Goal: Information Seeking & Learning: Learn about a topic

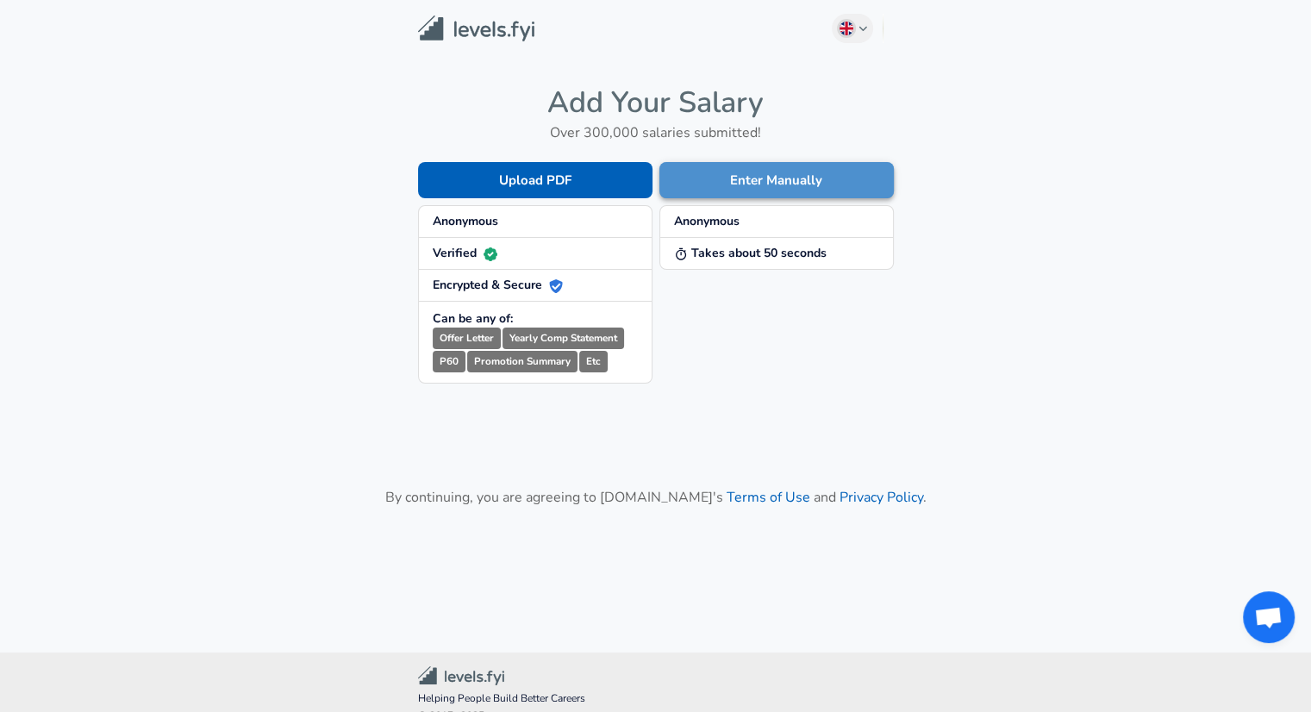
click at [751, 190] on button "Enter Manually" at bounding box center [776, 180] width 234 height 36
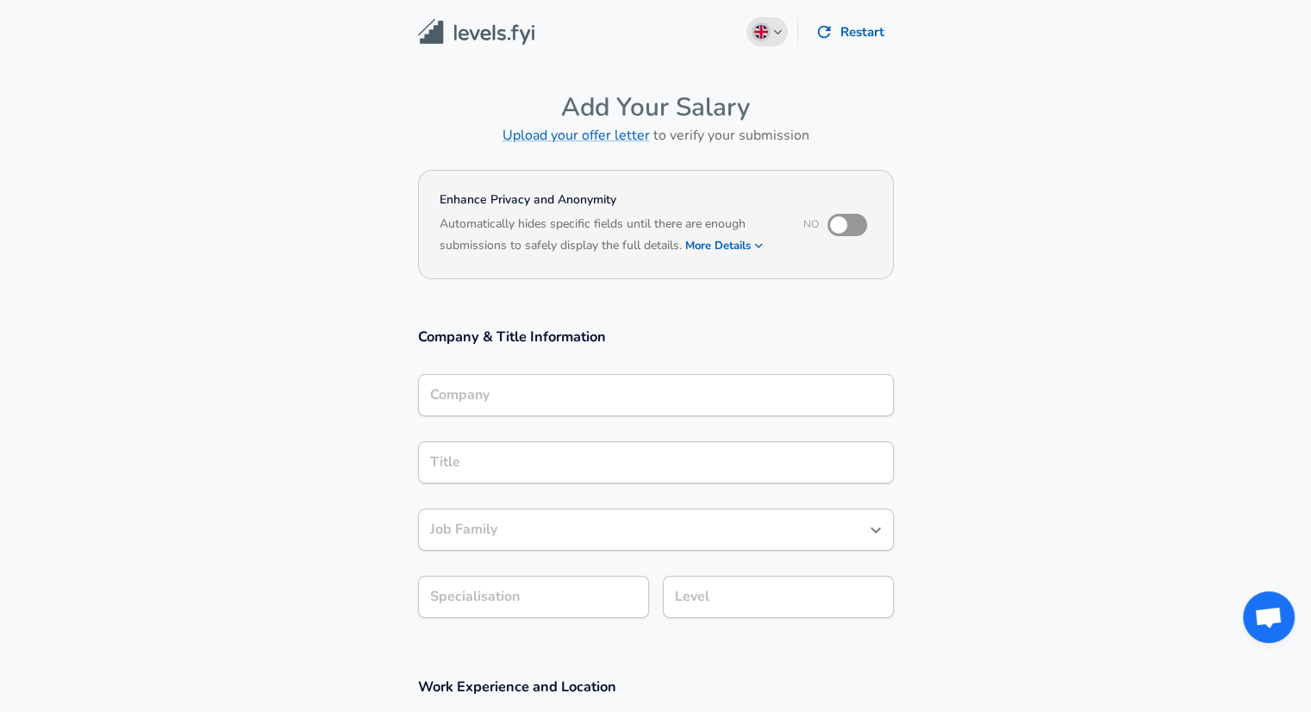
click at [775, 37] on button "English ([GEOGRAPHIC_DATA]) Change" at bounding box center [766, 31] width 41 height 29
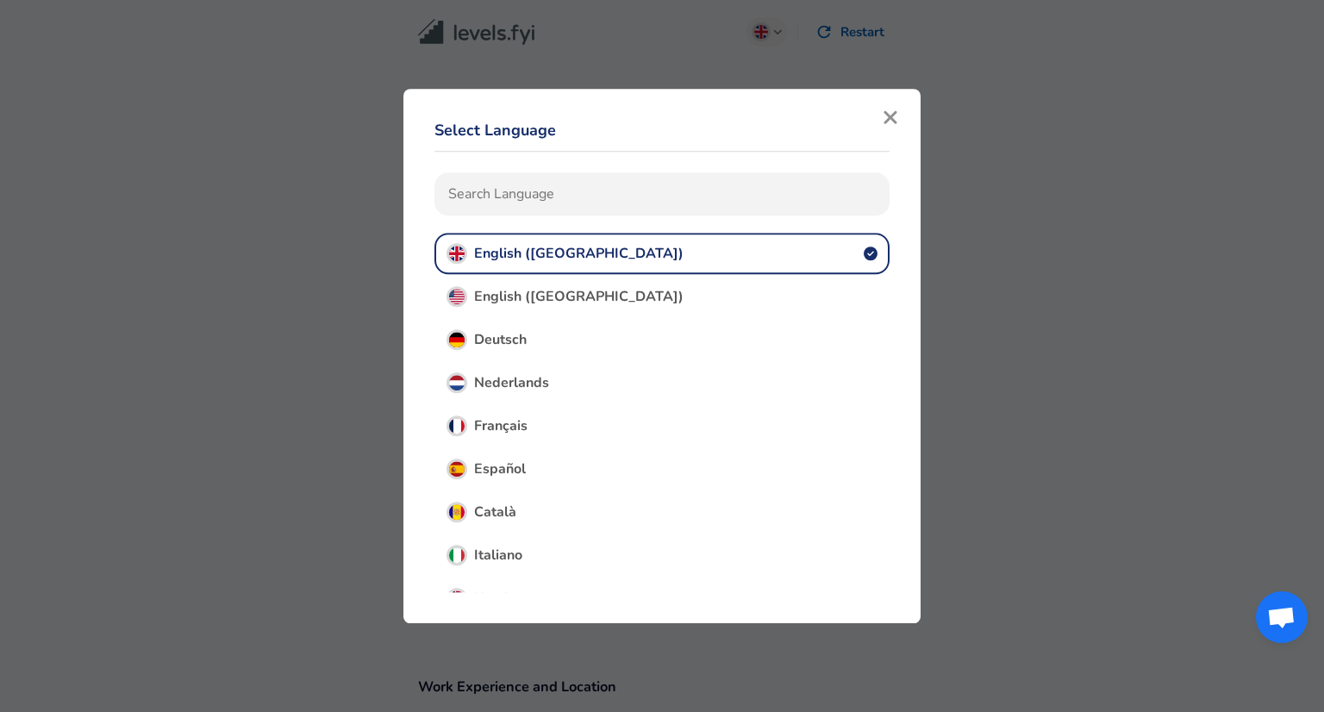
click at [890, 118] on icon "button" at bounding box center [889, 117] width 13 height 13
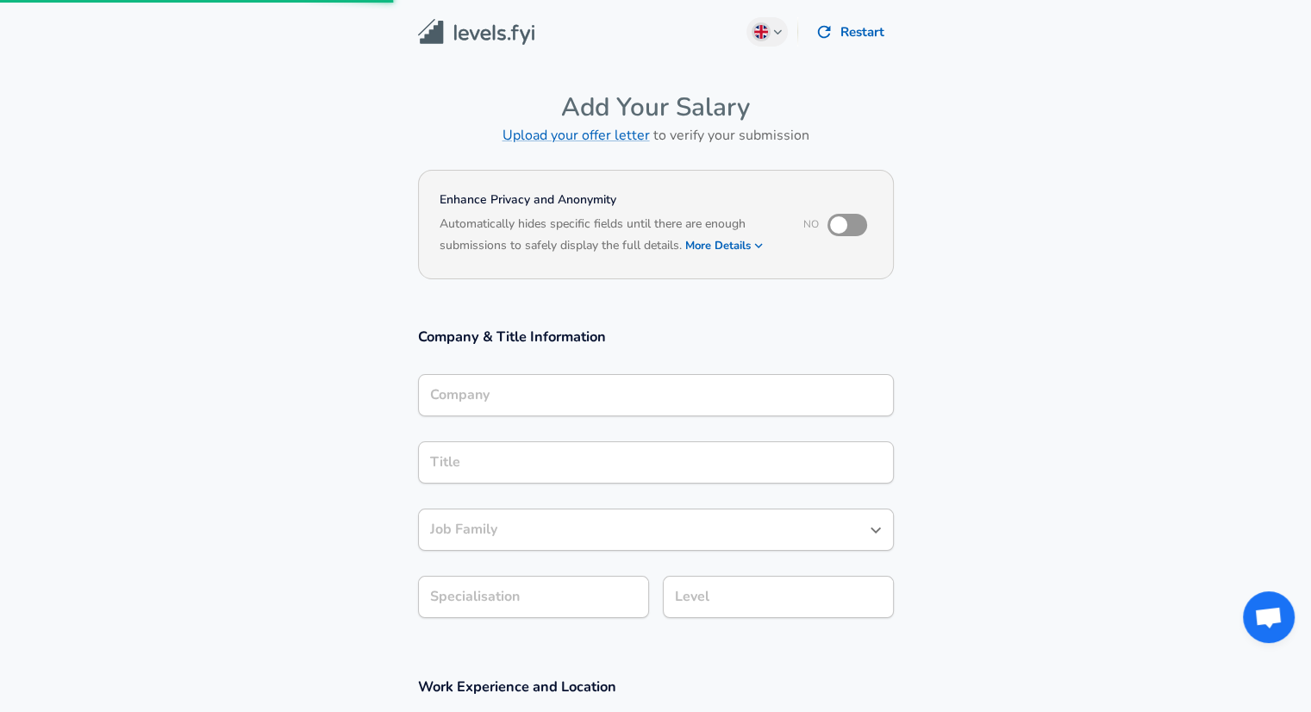
scroll to position [603, 0]
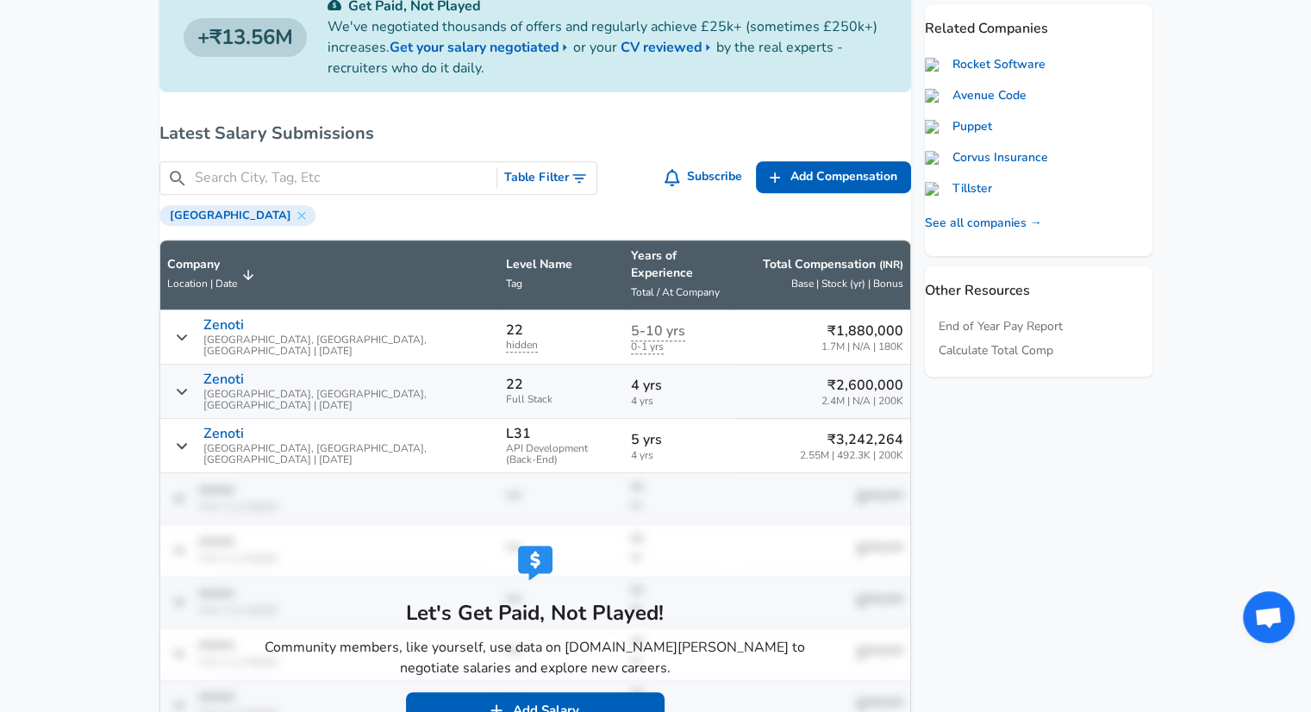
scroll to position [681, 0]
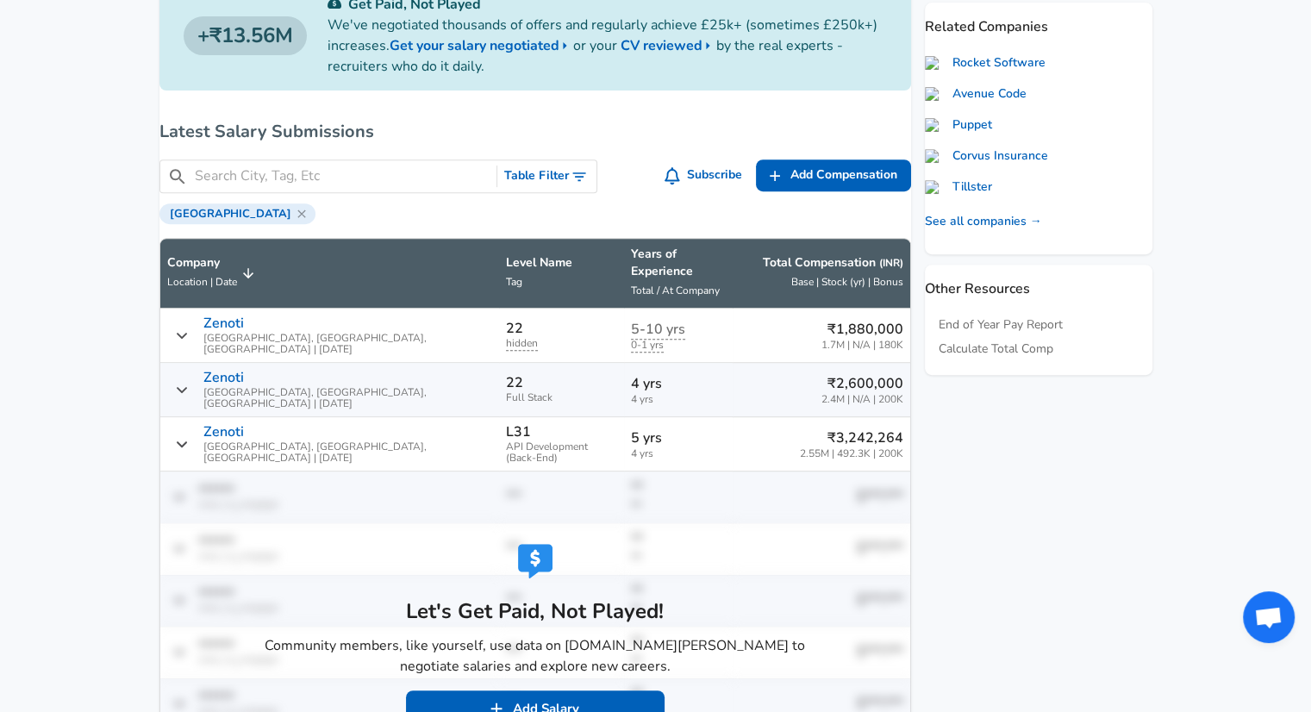
click at [295, 214] on icon at bounding box center [302, 214] width 14 height 14
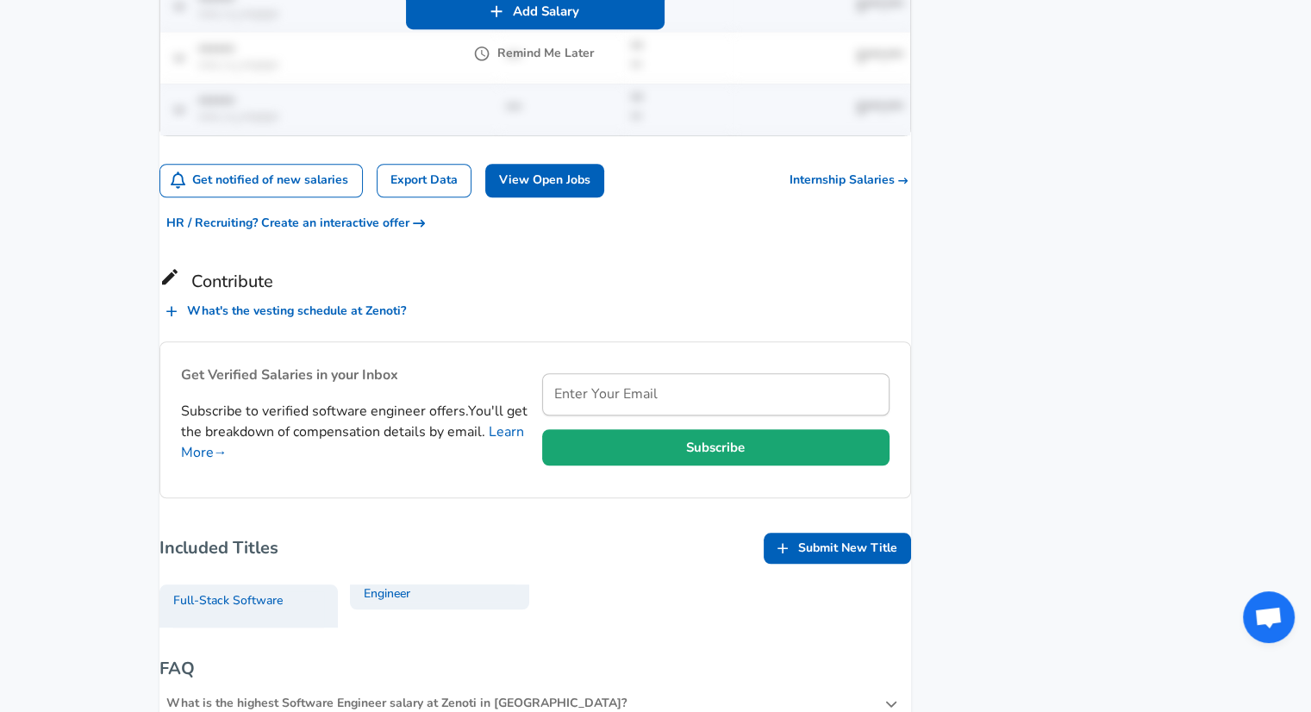
scroll to position [1355, 0]
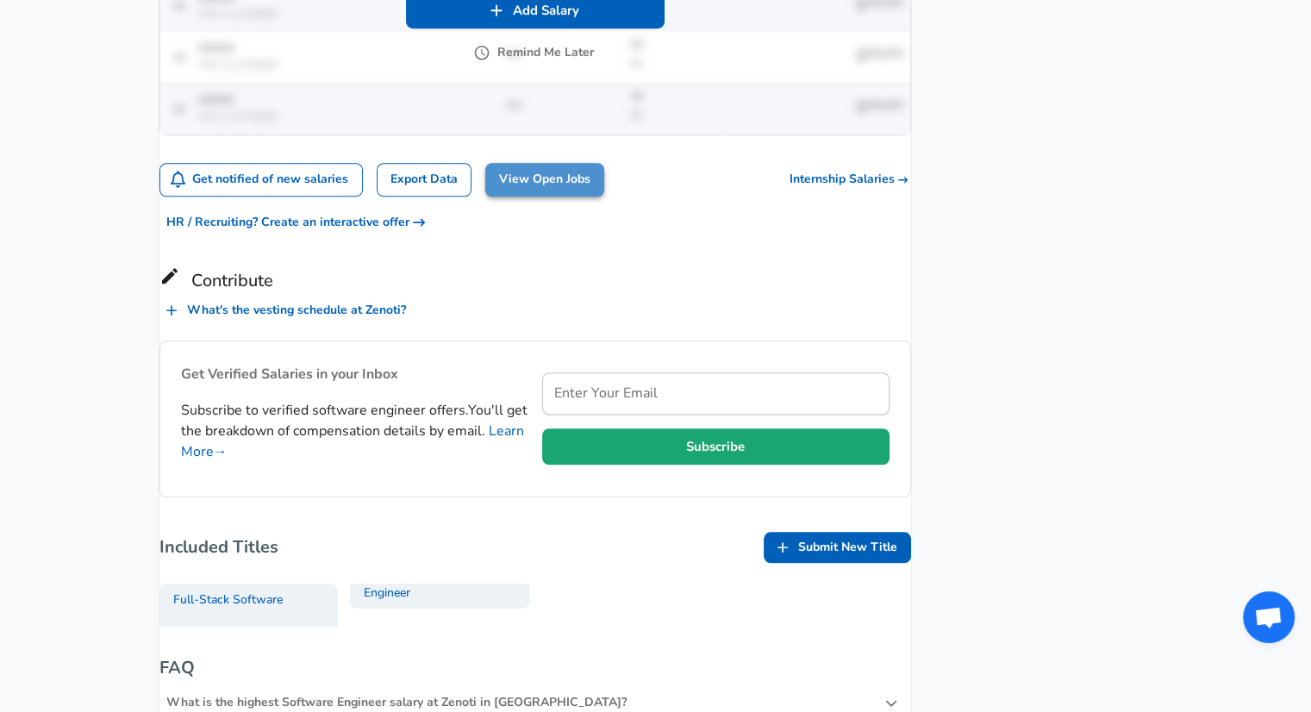
click at [556, 163] on link "View Open Jobs" at bounding box center [544, 180] width 119 height 34
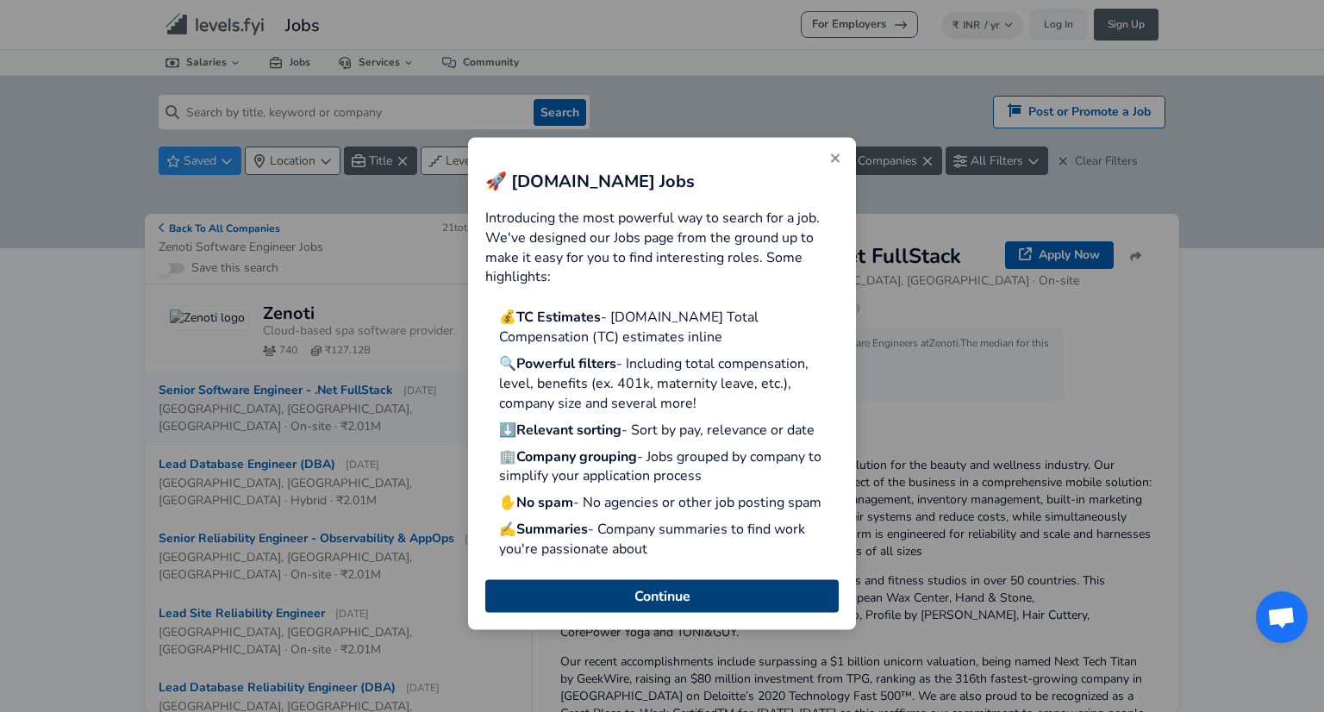
click at [634, 600] on button "Continue" at bounding box center [661, 595] width 353 height 33
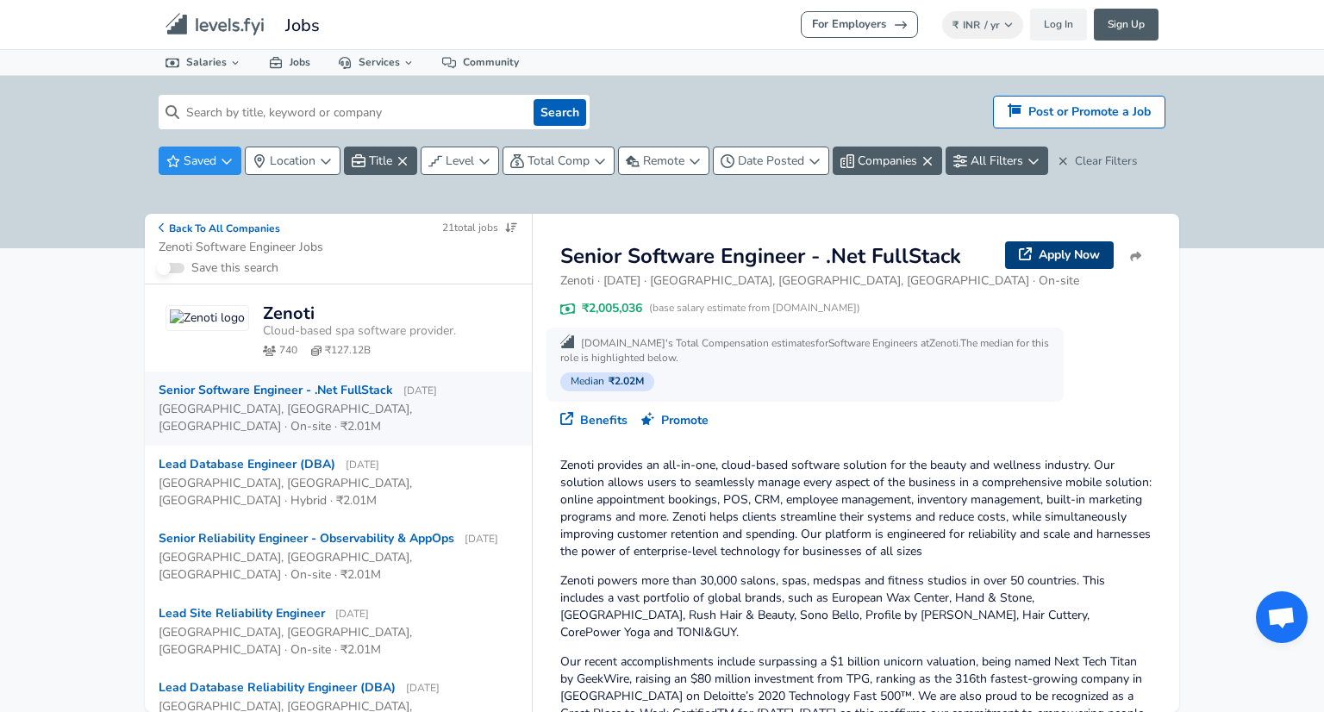
click at [1021, 257] on link "Apply Now" at bounding box center [1059, 255] width 109 height 28
click at [434, 473] on div "[GEOGRAPHIC_DATA], [GEOGRAPHIC_DATA], [GEOGRAPHIC_DATA] · Hybrid · ₹2.01M" at bounding box center [332, 491] width 346 height 36
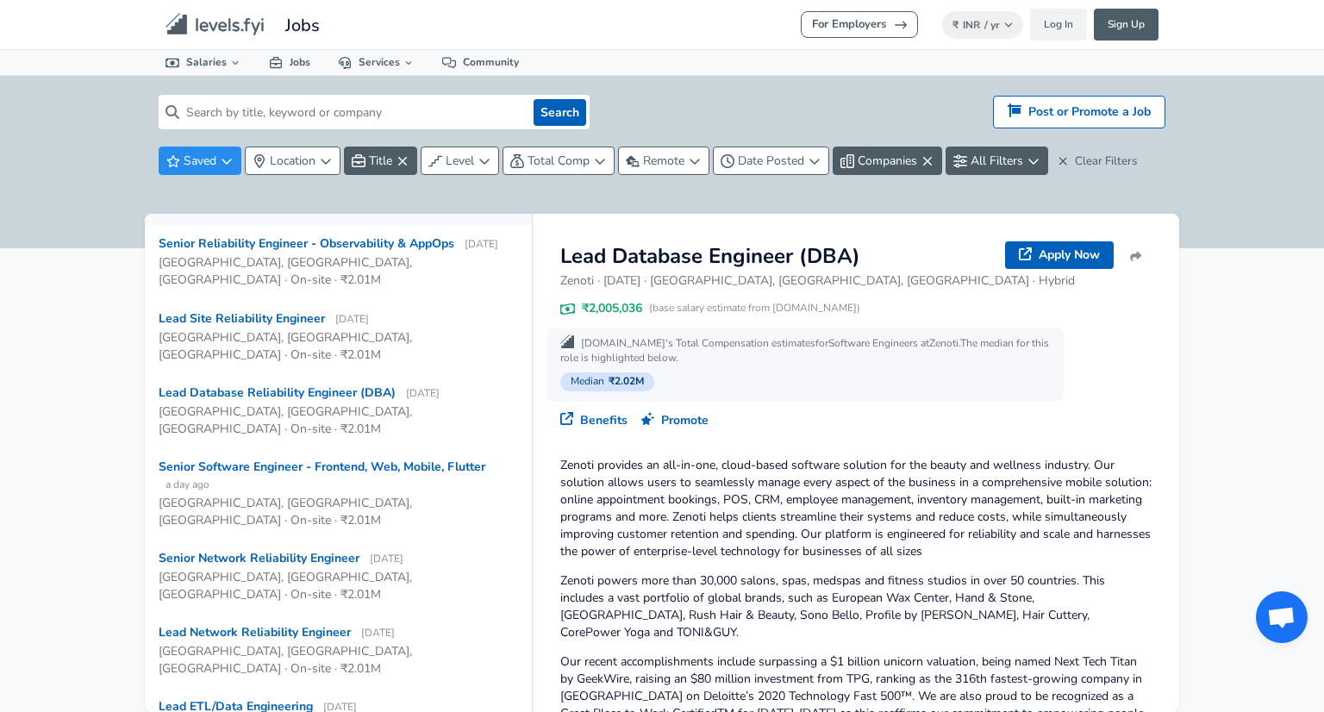
scroll to position [317, 0]
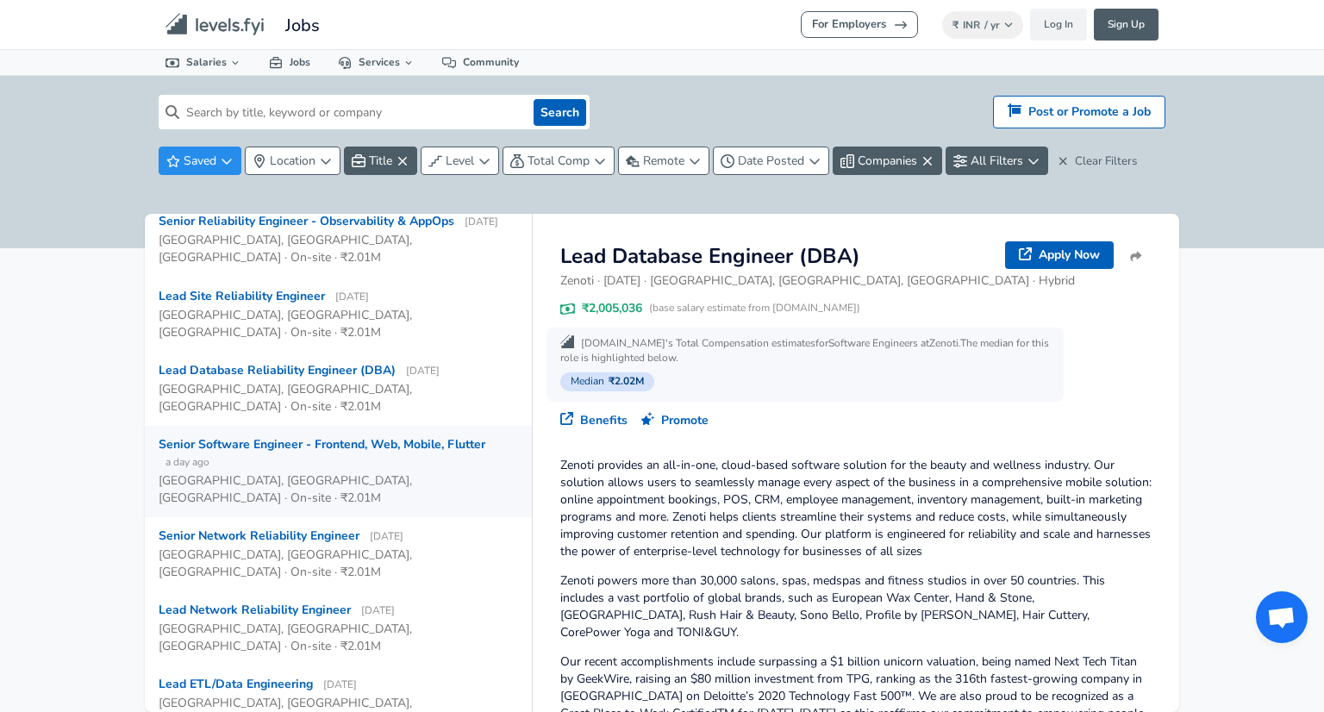
click at [463, 436] on div "Senior Software Engineer - Frontend, Web, Mobile, Flutter a day ago" at bounding box center [332, 453] width 346 height 34
